Goal: Transaction & Acquisition: Book appointment/travel/reservation

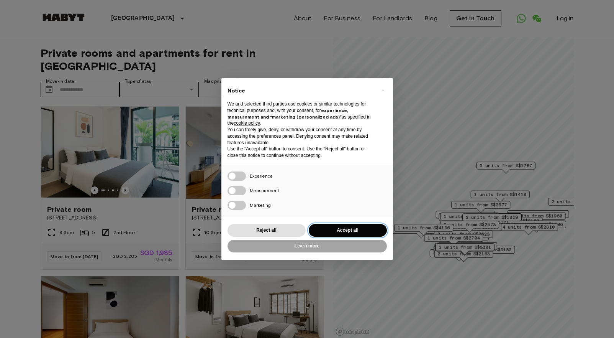
click at [339, 230] on button "Accept all" at bounding box center [348, 230] width 78 height 13
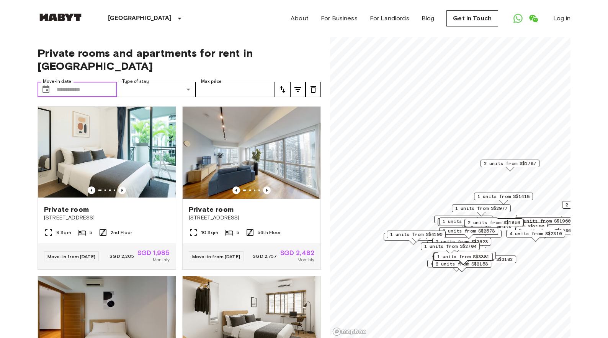
click at [73, 82] on input "Move-in date" at bounding box center [87, 89] width 60 height 15
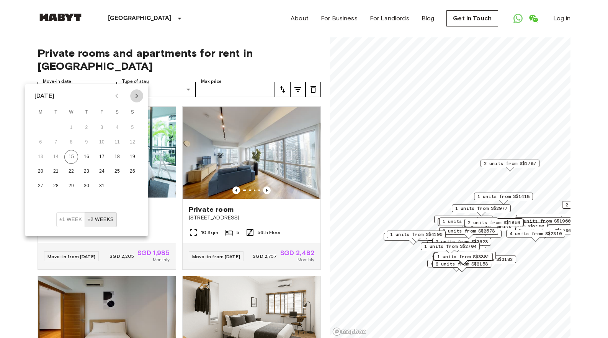
click at [136, 96] on icon "Next month" at bounding box center [136, 95] width 9 height 9
click at [69, 185] on button "31" at bounding box center [71, 186] width 14 height 14
type input "**********"
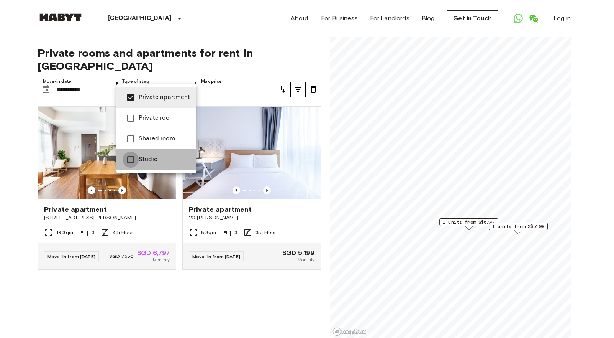
type input "**********"
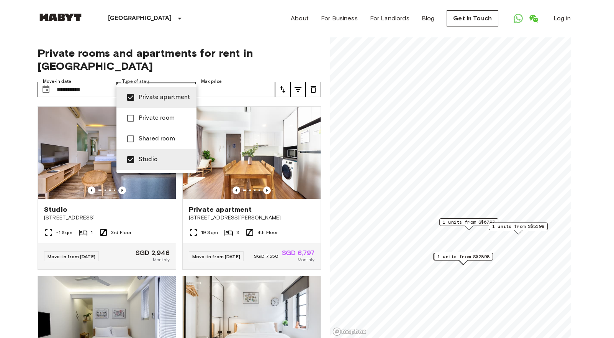
click at [248, 26] on div at bounding box center [307, 169] width 614 height 338
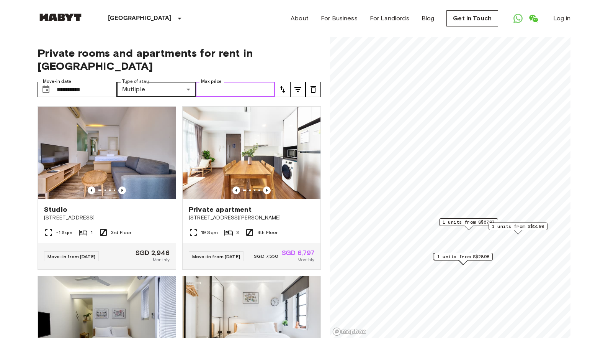
click at [263, 82] on input "Max price" at bounding box center [235, 89] width 79 height 15
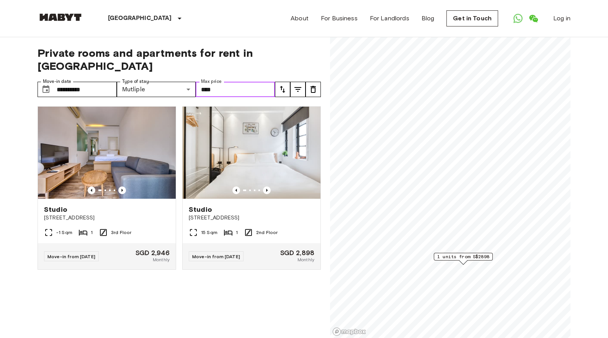
type input "****"
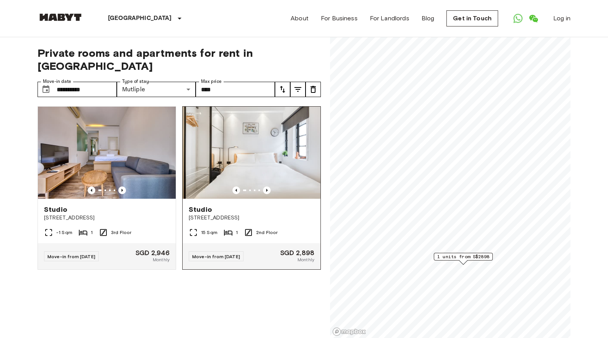
click at [231, 139] on img at bounding box center [252, 153] width 138 height 92
click at [236, 136] on img at bounding box center [252, 153] width 138 height 92
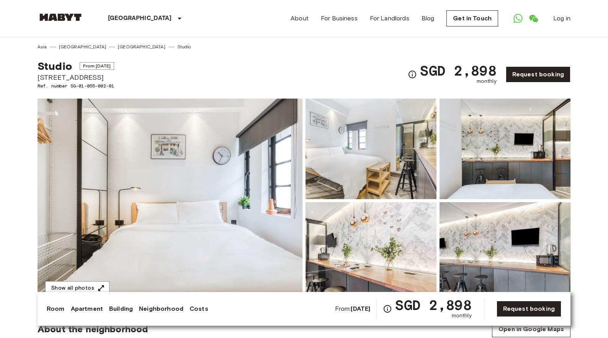
click at [183, 170] on img at bounding box center [170, 200] width 265 height 204
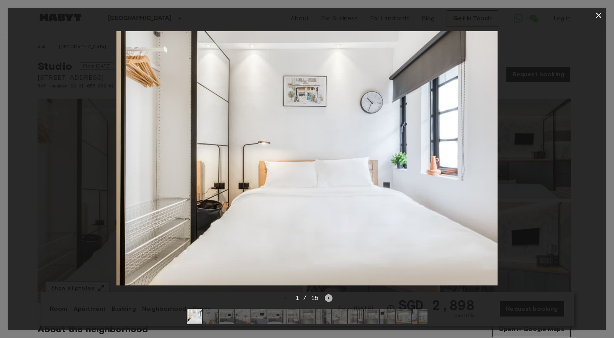
click at [328, 296] on icon "Next image" at bounding box center [329, 297] width 2 height 3
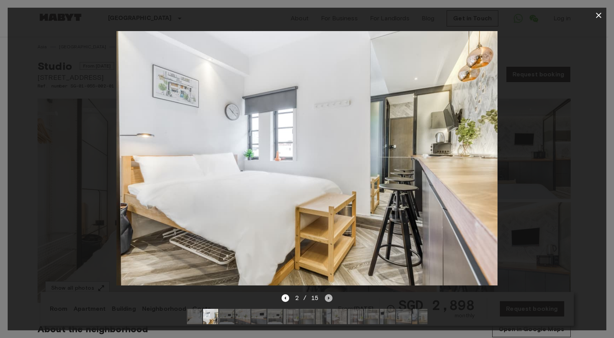
click at [328, 296] on icon "Next image" at bounding box center [329, 297] width 2 height 3
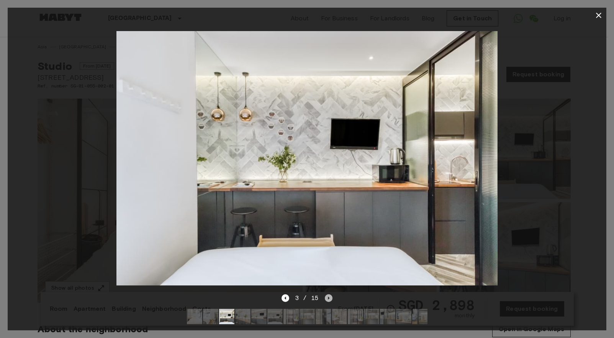
click at [328, 296] on icon "Next image" at bounding box center [329, 297] width 2 height 3
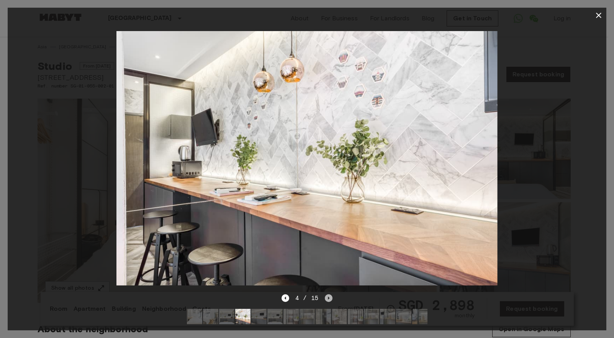
click at [328, 296] on icon "Next image" at bounding box center [329, 297] width 2 height 3
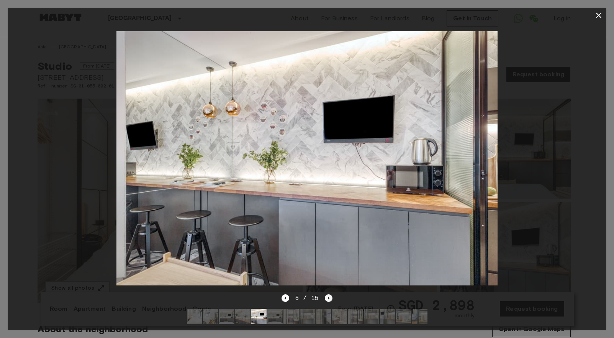
click at [328, 296] on icon "Next image" at bounding box center [329, 297] width 2 height 3
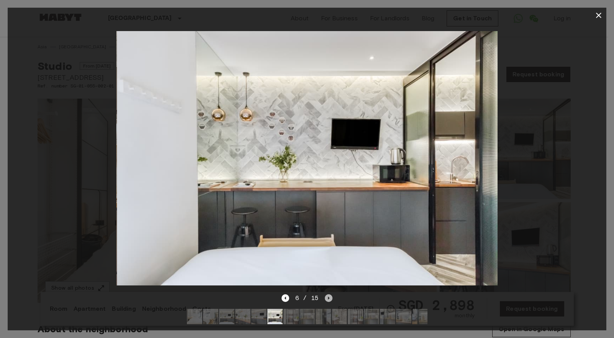
click at [328, 296] on icon "Next image" at bounding box center [329, 297] width 2 height 3
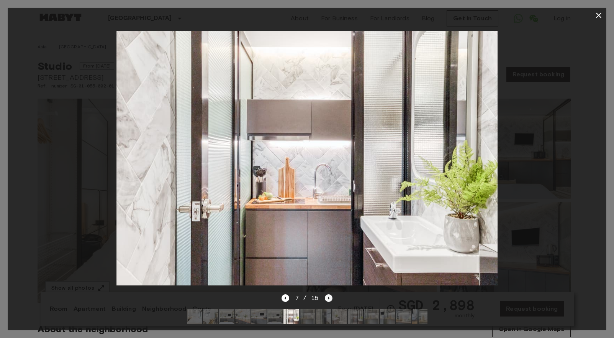
click at [328, 294] on icon "Next image" at bounding box center [329, 298] width 8 height 8
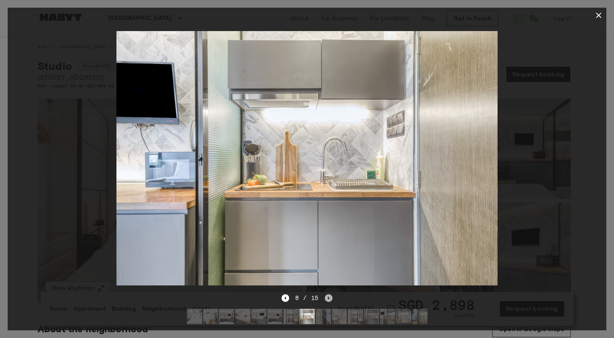
click at [328, 294] on icon "Next image" at bounding box center [329, 298] width 8 height 8
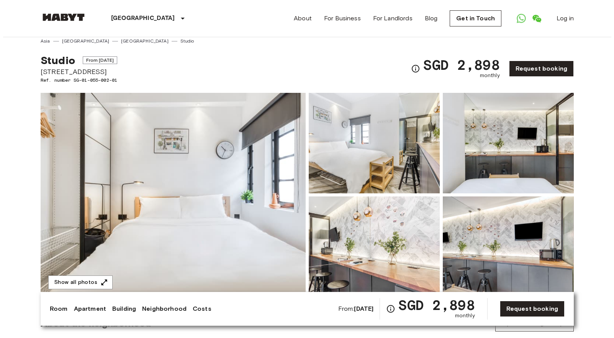
scroll to position [6, 0]
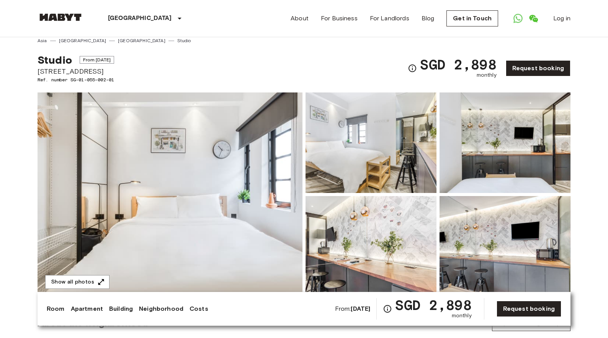
click at [404, 168] on img at bounding box center [371, 142] width 131 height 100
